Goal: Information Seeking & Learning: Find specific fact

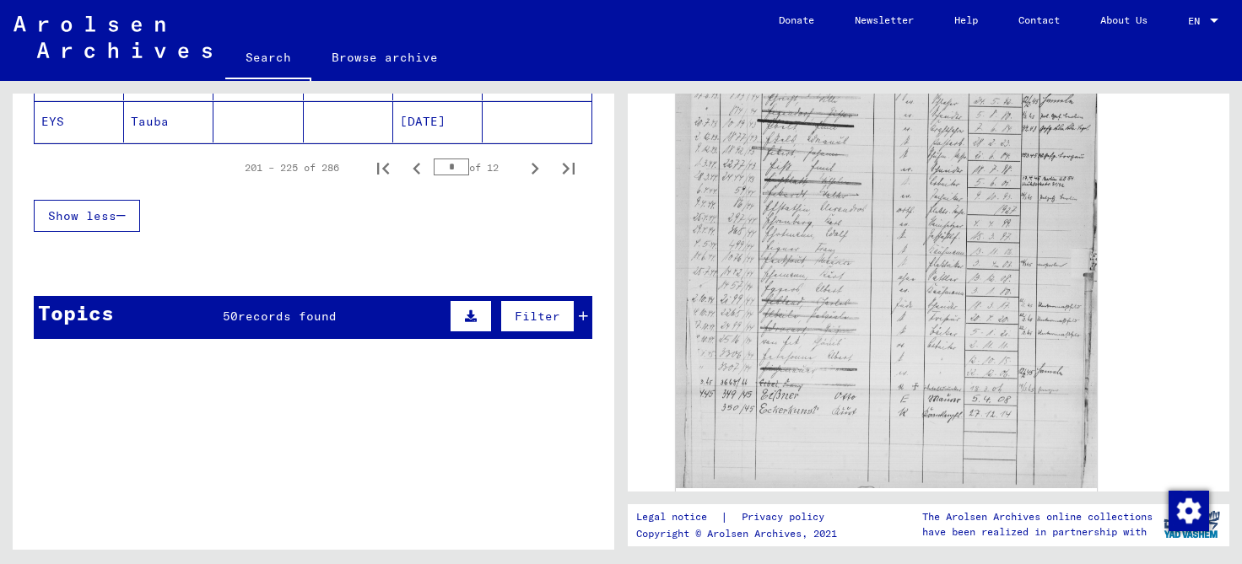
scroll to position [1253, 0]
click at [421, 157] on icon "Previous page" at bounding box center [417, 169] width 24 height 24
type input "*"
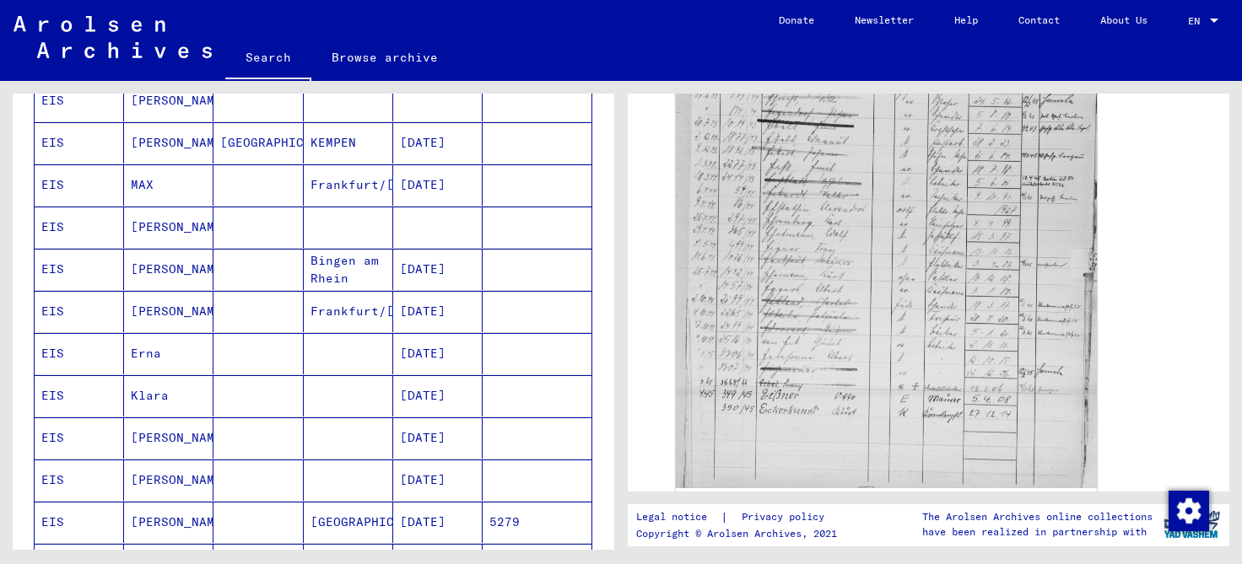
scroll to position [596, 0]
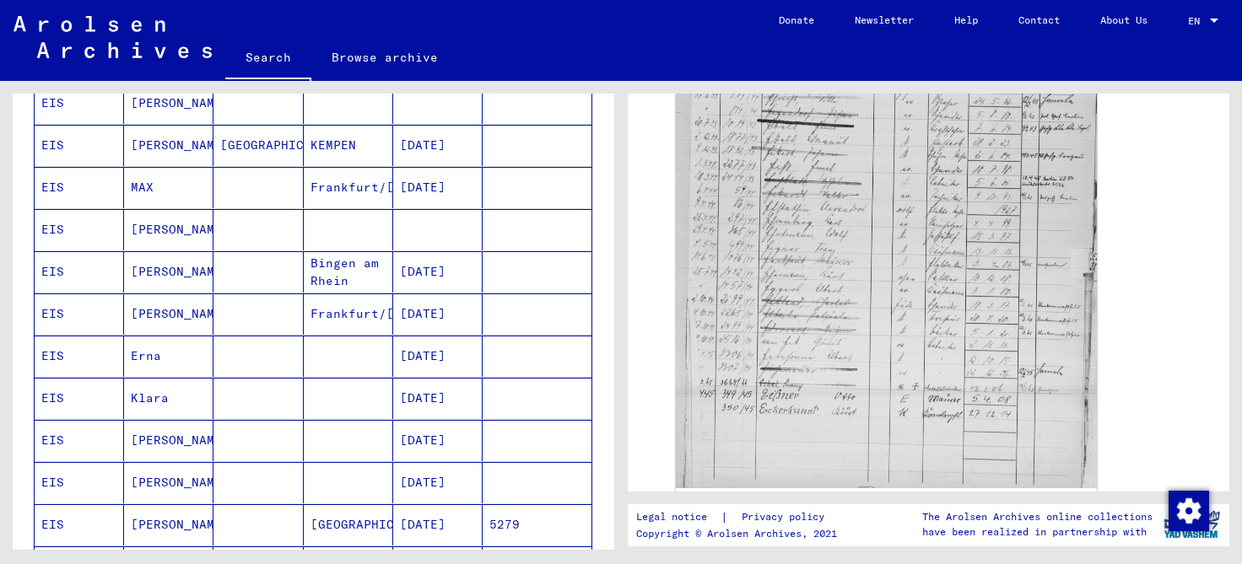
click at [154, 178] on mat-cell "MAX" at bounding box center [168, 187] width 89 height 41
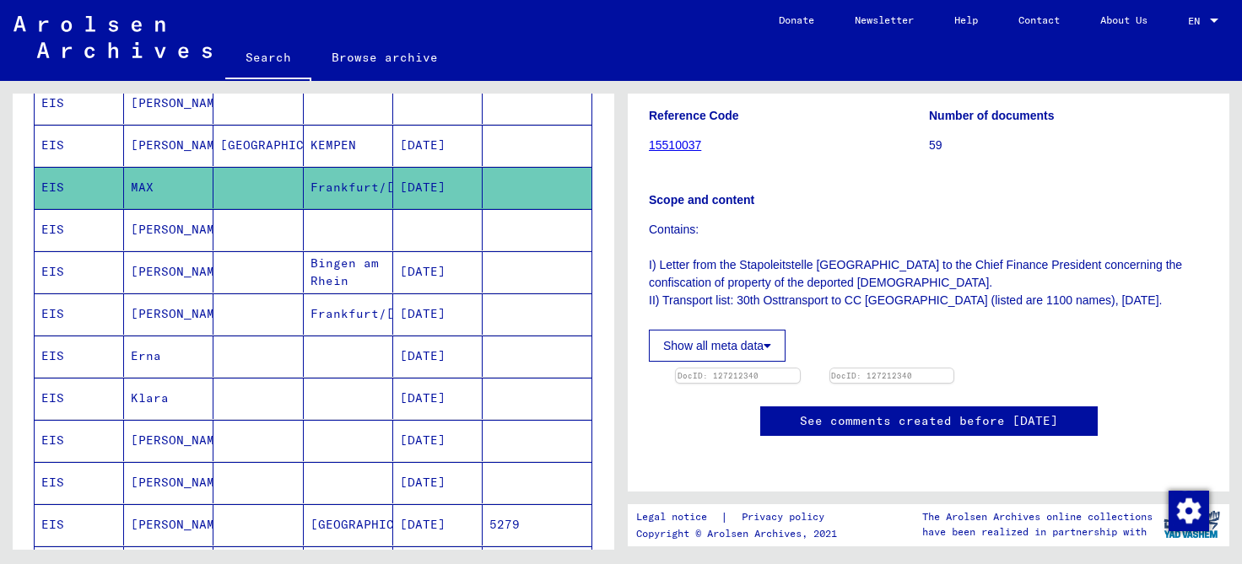
scroll to position [324, 0]
click at [742, 369] on img at bounding box center [737, 369] width 130 height 0
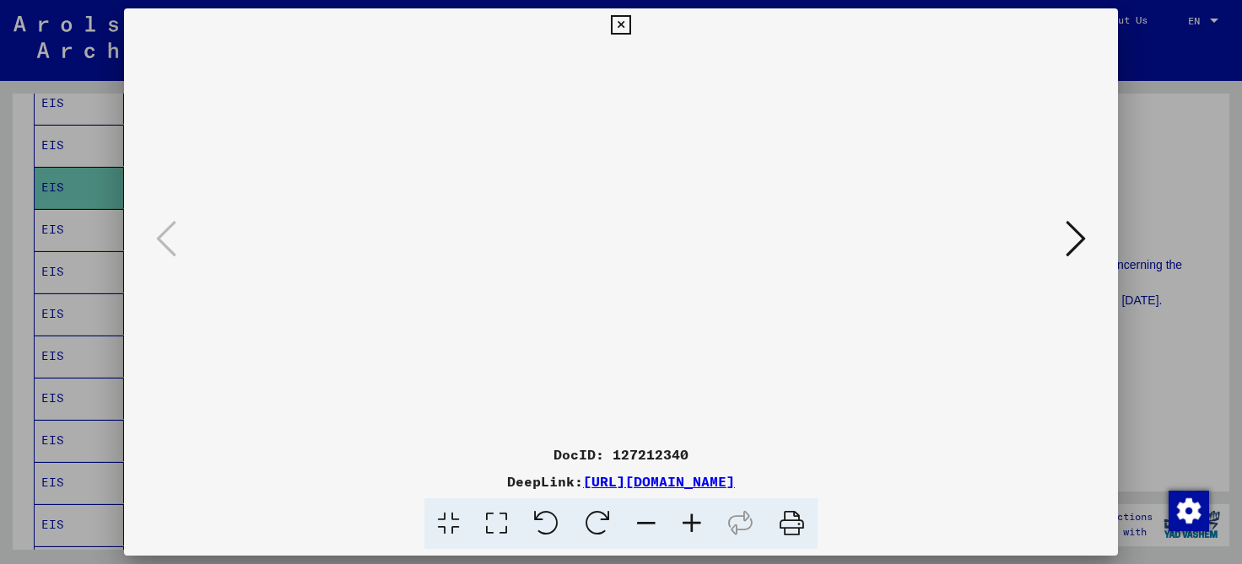
click at [694, 519] on icon at bounding box center [692, 524] width 46 height 51
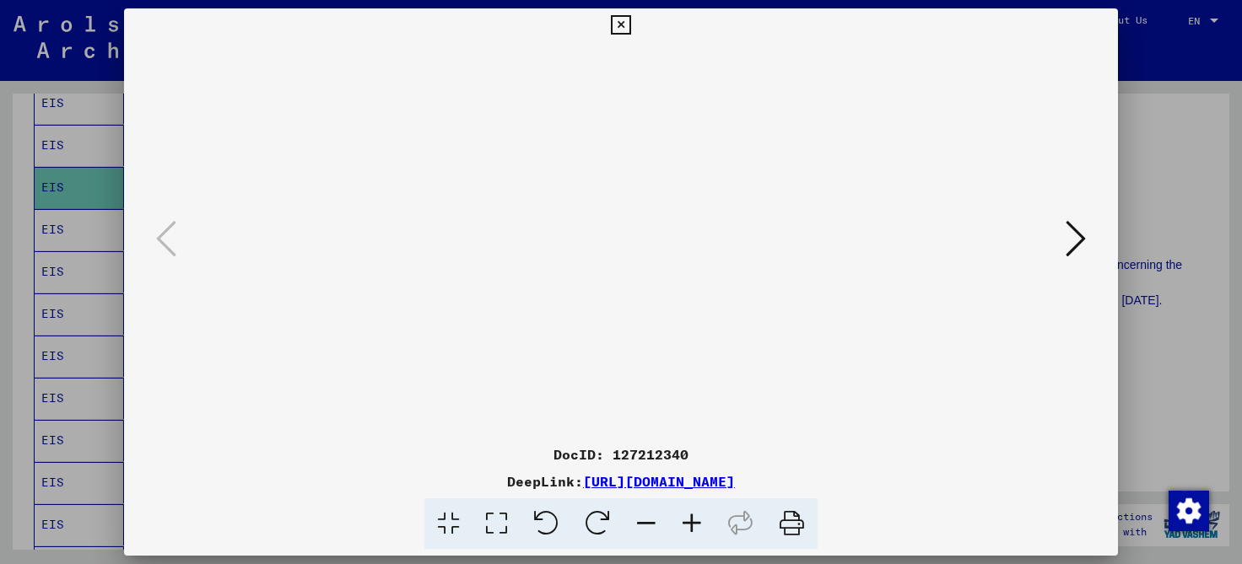
drag, startPoint x: 645, startPoint y: 379, endPoint x: 616, endPoint y: 206, distance: 175.4
click at [621, 206] on img at bounding box center [621, 324] width 0 height 564
click at [630, 26] on icon at bounding box center [620, 25] width 19 height 20
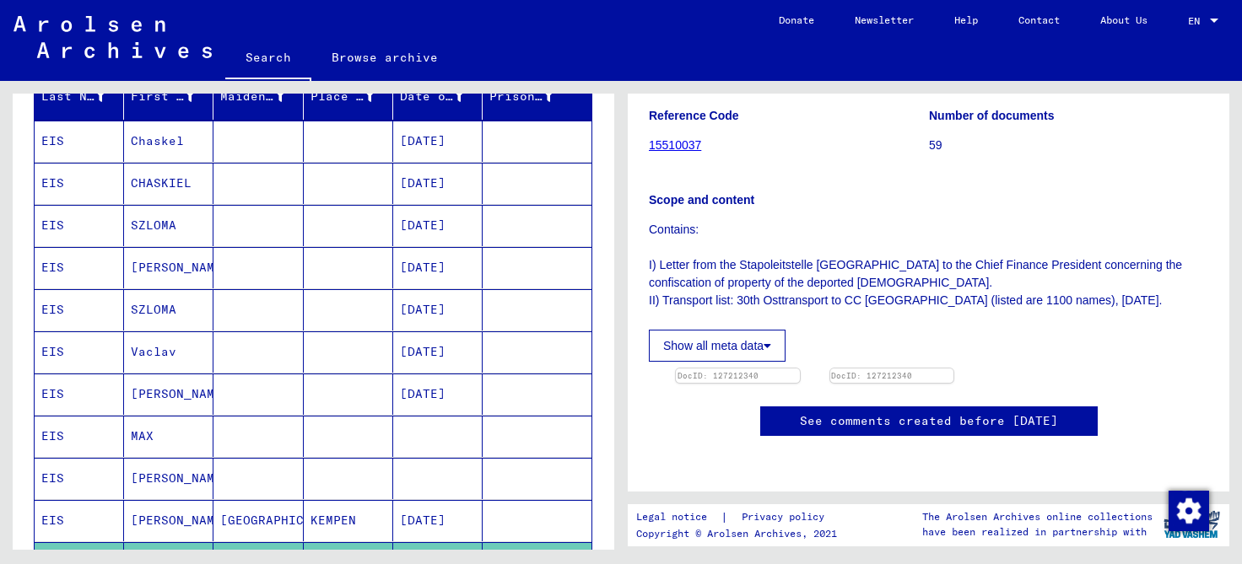
scroll to position [191, 0]
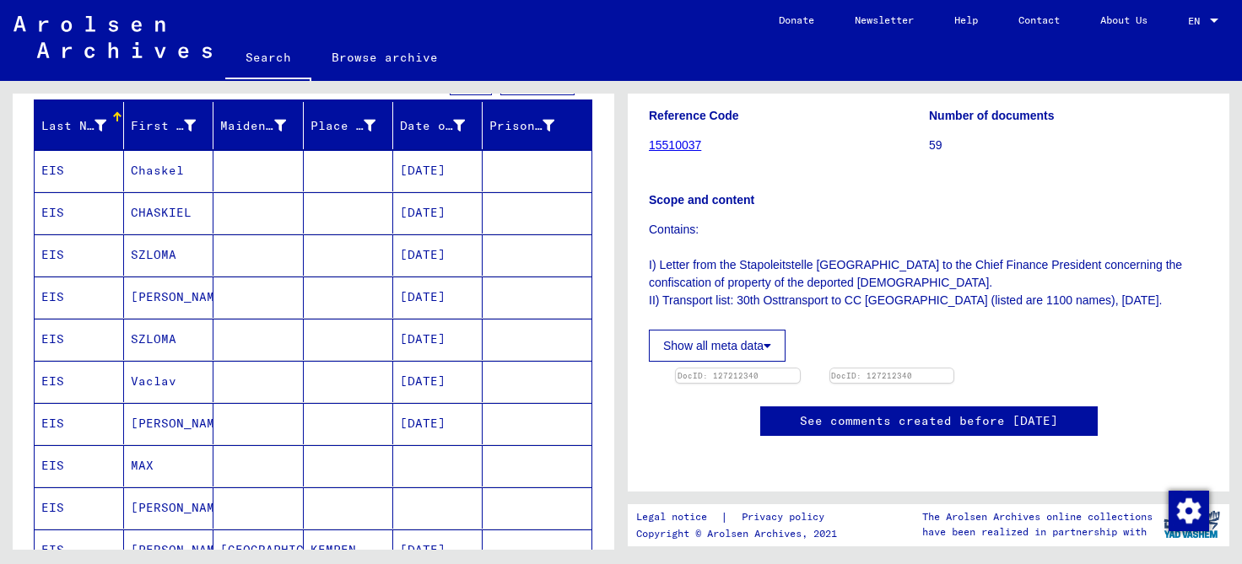
click at [146, 420] on mat-cell "[PERSON_NAME]" at bounding box center [168, 423] width 89 height 41
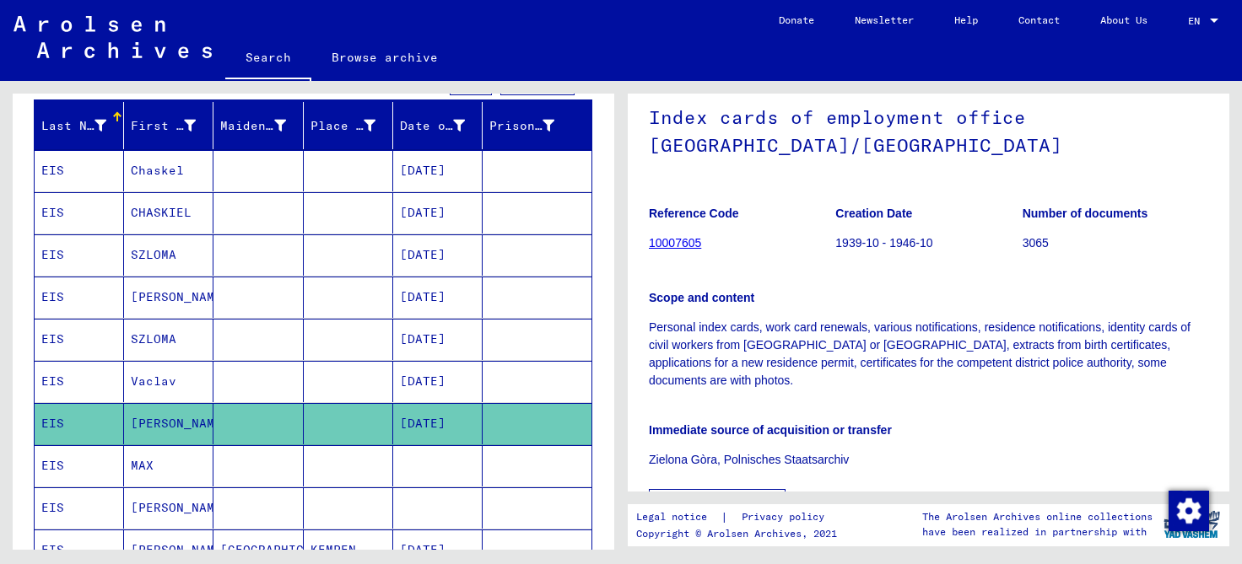
scroll to position [288, 0]
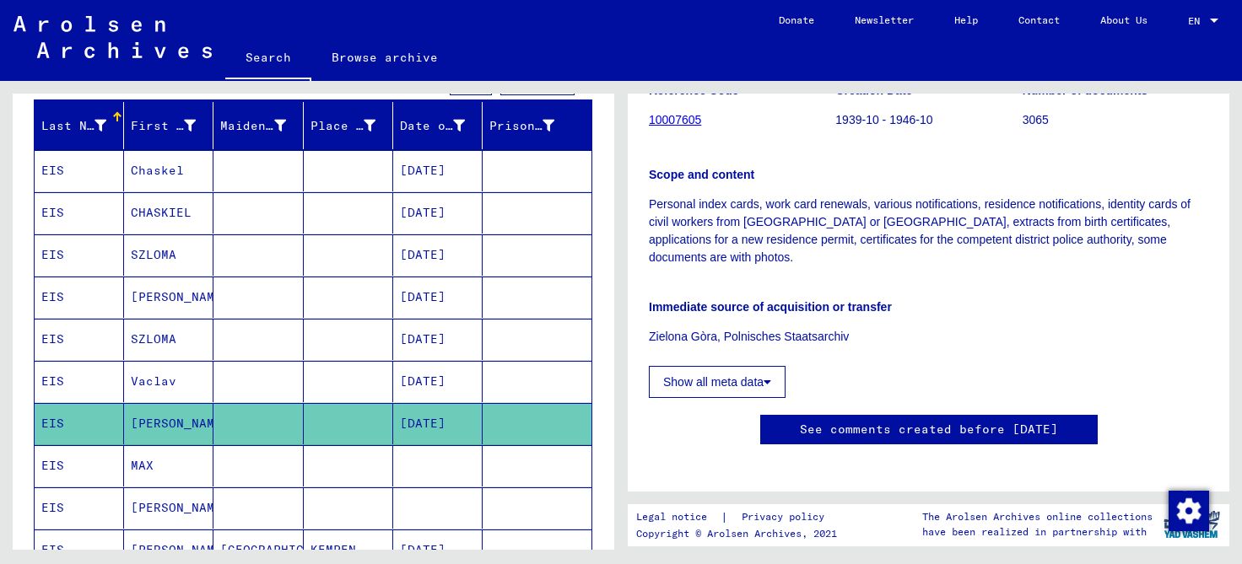
click at [892, 421] on link "See comments created before [DATE]" at bounding box center [929, 430] width 258 height 18
